Goal: Transaction & Acquisition: Purchase product/service

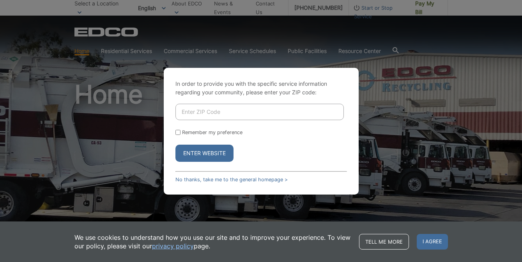
click at [312, 116] on input "Enter ZIP Code" at bounding box center [260, 112] width 169 height 16
type input "92129"
click at [176, 145] on button "Enter Website" at bounding box center [205, 153] width 58 height 17
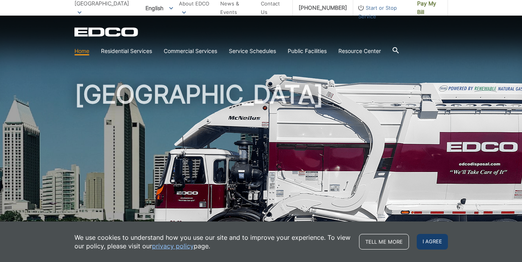
click at [440, 243] on span "I agree" at bounding box center [432, 242] width 31 height 16
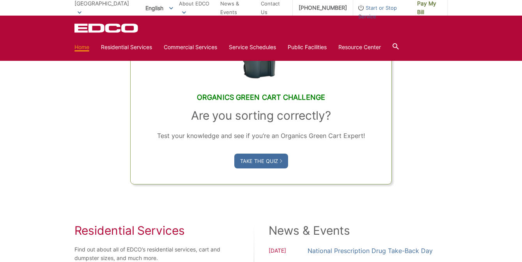
scroll to position [408, 0]
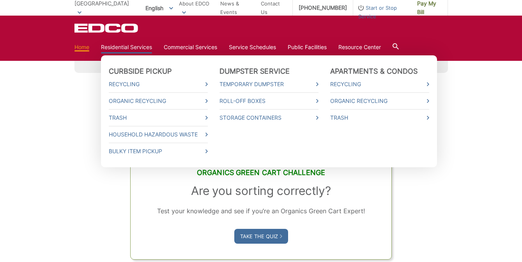
click at [129, 51] on link "Residential Services" at bounding box center [126, 47] width 51 height 9
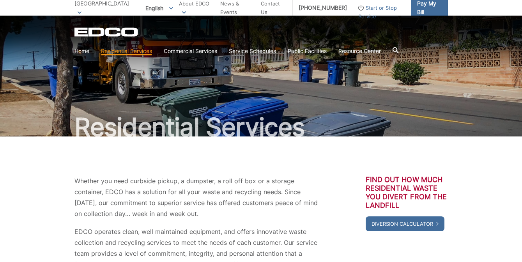
click at [430, 10] on span "Pay My Bill" at bounding box center [429, 7] width 25 height 17
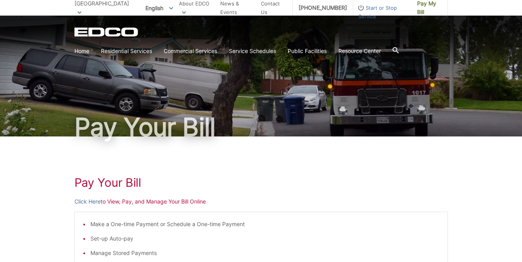
click at [335, 127] on h1 "Pay Your Bill" at bounding box center [262, 127] width 374 height 25
click at [96, 201] on link "Click Here" at bounding box center [88, 201] width 26 height 9
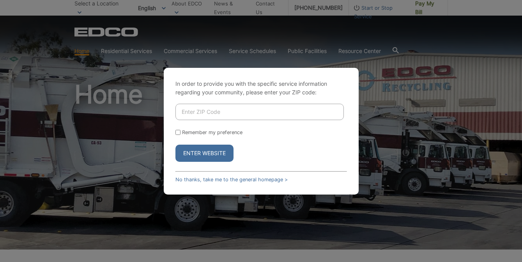
click at [214, 149] on button "Enter Website" at bounding box center [205, 153] width 58 height 17
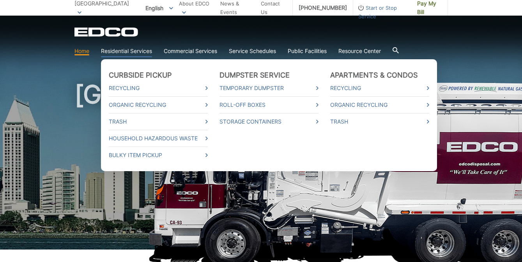
click at [140, 51] on link "Residential Services" at bounding box center [126, 51] width 51 height 9
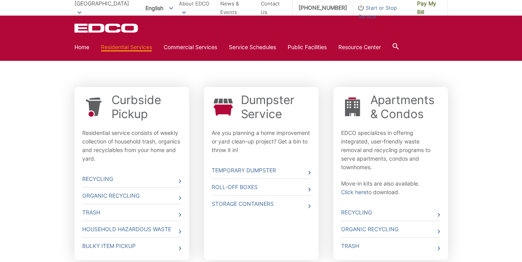
scroll to position [233, 0]
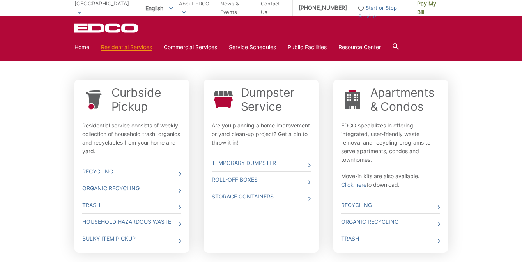
click at [155, 213] on li "Household Hazardous Waste" at bounding box center [131, 221] width 99 height 17
click at [159, 206] on link "Trash" at bounding box center [131, 205] width 99 height 16
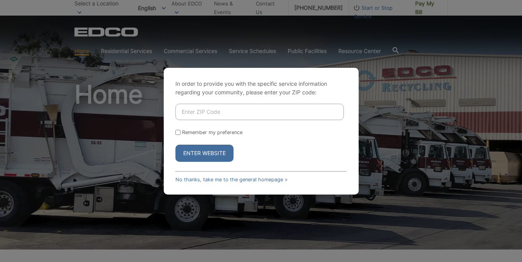
click at [224, 115] on input "Enter ZIP Code" at bounding box center [260, 112] width 169 height 16
type input "92129"
click at [176, 145] on button "Enter Website" at bounding box center [205, 153] width 58 height 17
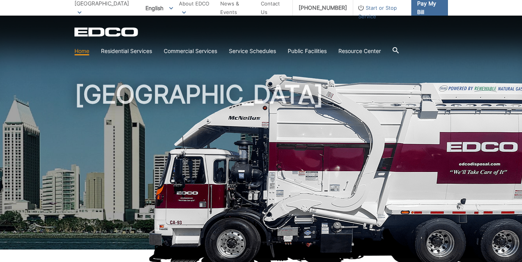
click at [423, 4] on span "Pay My Bill" at bounding box center [429, 7] width 25 height 17
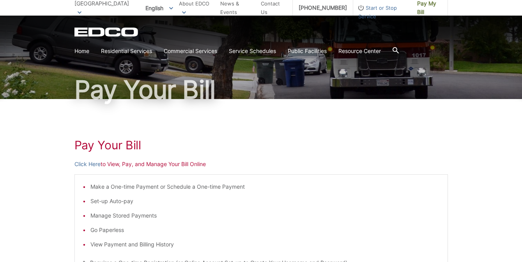
scroll to position [41, 0]
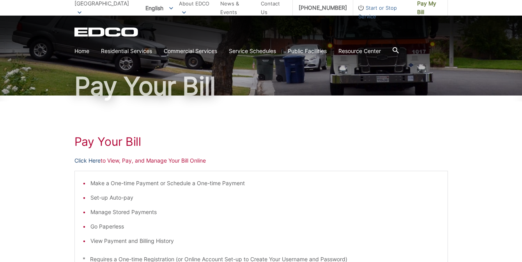
click at [85, 160] on link "Click Here" at bounding box center [88, 160] width 26 height 9
